Goal: Task Accomplishment & Management: Manage account settings

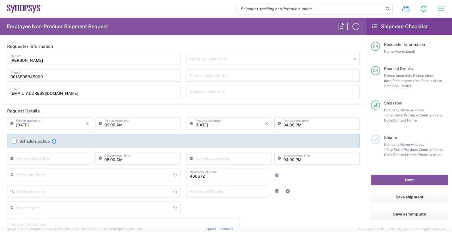
type input "Department"
type input "Delivered at Place"
type input "United States"
type input "US01, FIN, Distri 460672"
type input "California"
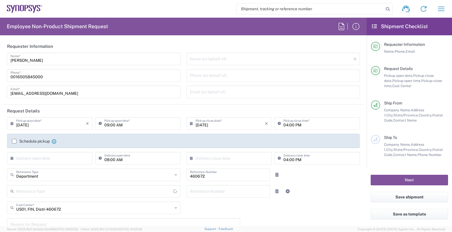
type input "United States"
type input "Headquarters USSV"
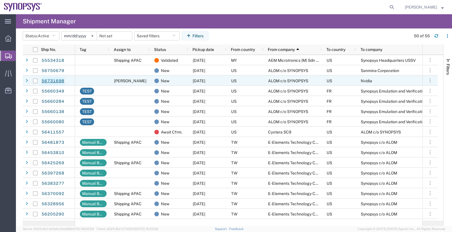
click at [54, 82] on link "56731698" at bounding box center [52, 80] width 23 height 9
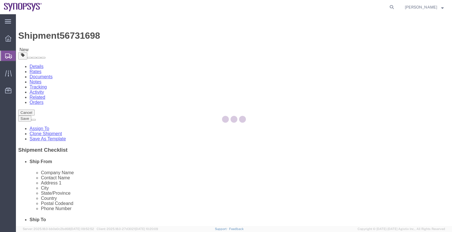
click at [71, 85] on div at bounding box center [234, 120] width 436 height 212
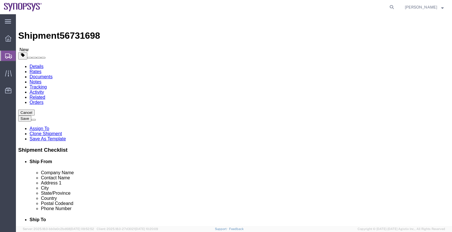
select select
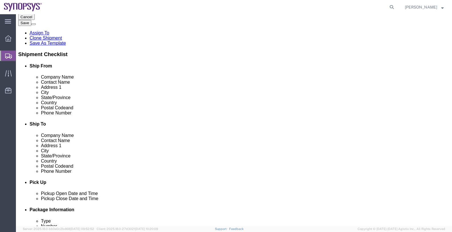
scroll to position [142, 0]
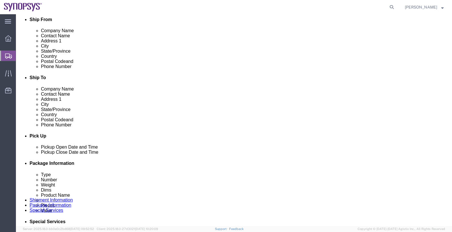
click span "56731698"
copy span "56731698"
click div "[DATE] 9:18 AM"
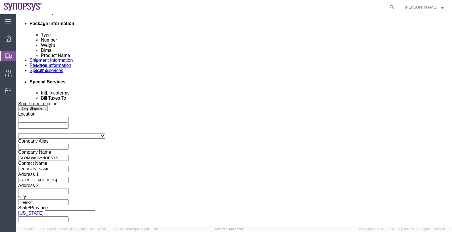
click input "9:18 AM"
type input "M"
type input "2:00 PM"
click button "Apply"
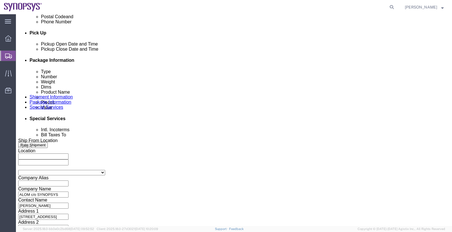
scroll to position [210, 0]
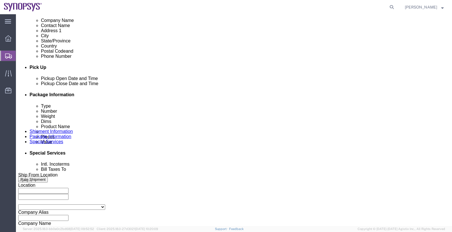
click div "[DATE] 3:00 PM"
type input "4:00 PM"
click button "Apply"
click button "Save"
click at [20, 55] on span "Shipments" at bounding box center [18, 55] width 5 height 11
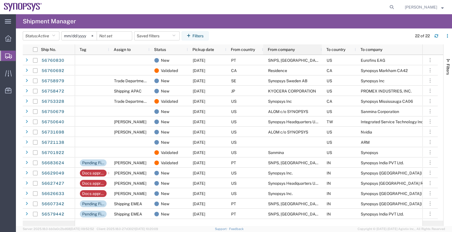
click at [279, 52] on div "From company" at bounding box center [294, 49] width 52 height 7
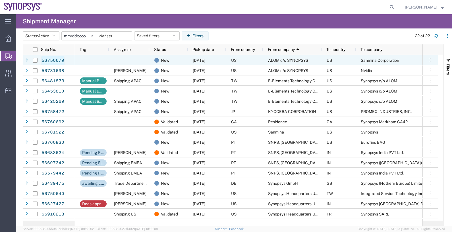
click at [57, 59] on link "56750679" at bounding box center [52, 60] width 23 height 9
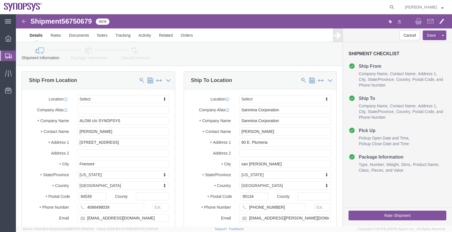
select select
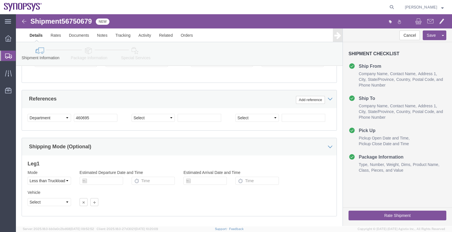
scroll to position [281, 0]
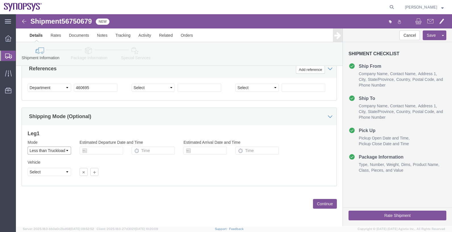
click select "Select Air Less than Truckload Multi-Leg Ocean Freight Rail Small Parcel Truckl…"
select select
click select "Select Air Less than Truckload Multi-Leg Ocean Freight Rail Small Parcel Truckl…"
click button "Continue"
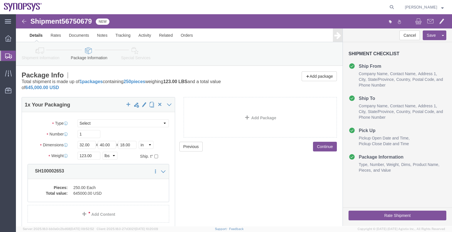
click icon
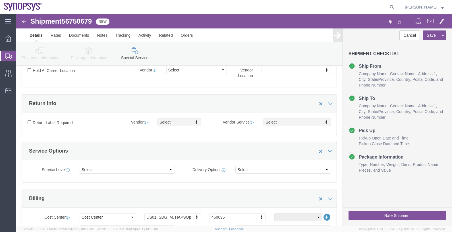
scroll to position [107, 0]
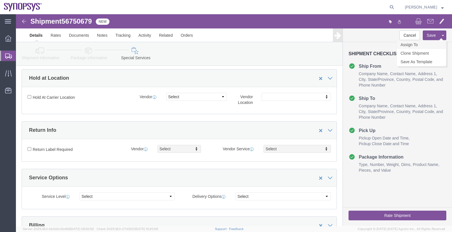
click link "Assign To"
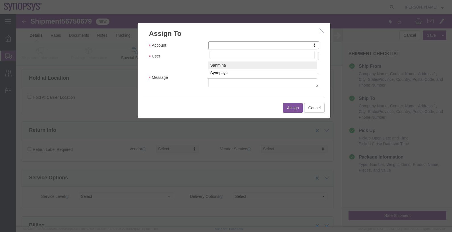
select select "121076"
select select
select select "117156"
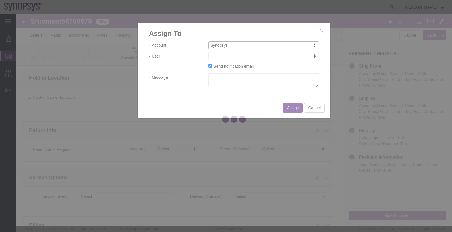
select select
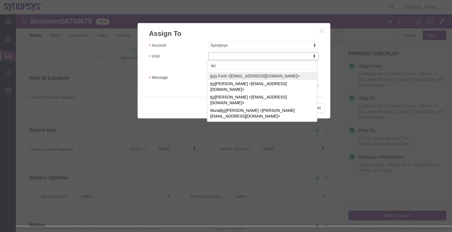
type input "kri"
select select "98360"
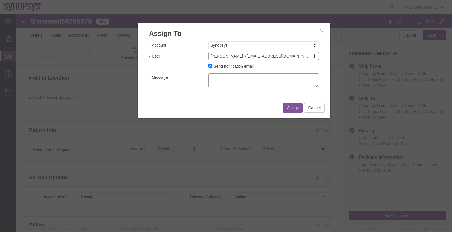
click textarea "Message"
type textarea "."
click button "Assign"
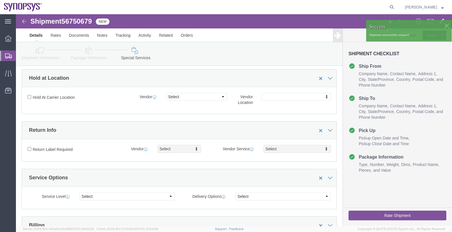
click at [20, 57] on span "Shipments" at bounding box center [18, 55] width 5 height 11
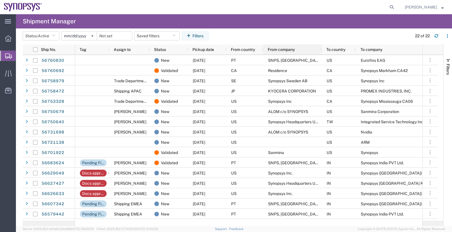
click at [284, 49] on span "From company" at bounding box center [281, 49] width 27 height 5
